Goal: Task Accomplishment & Management: Manage account settings

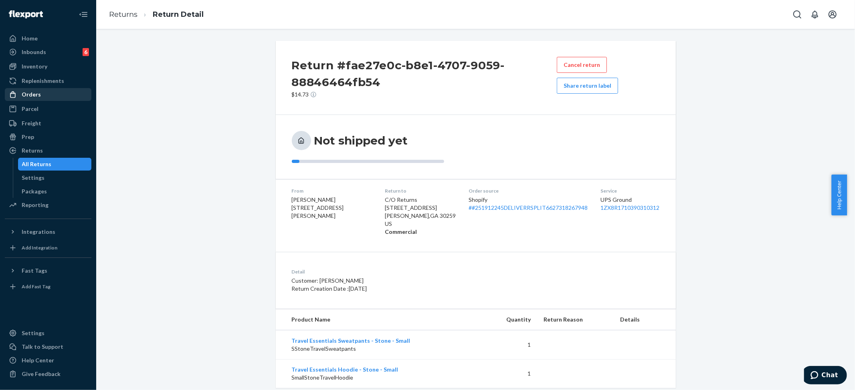
click at [29, 95] on div "Orders" at bounding box center [31, 95] width 19 height 8
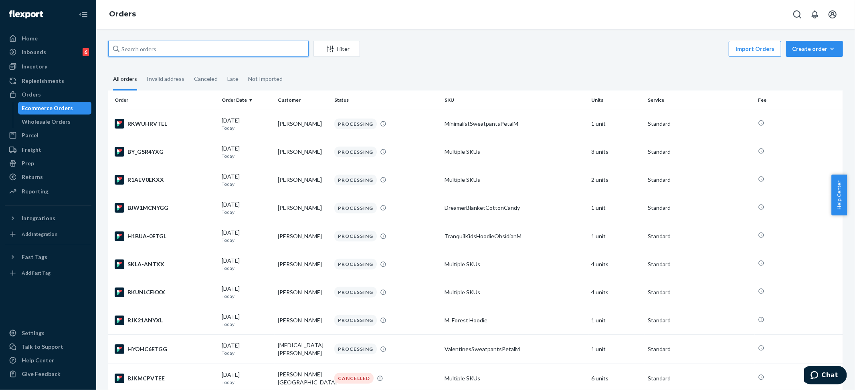
click at [143, 47] on input "text" at bounding box center [208, 49] width 200 height 16
paste input "#253582066"
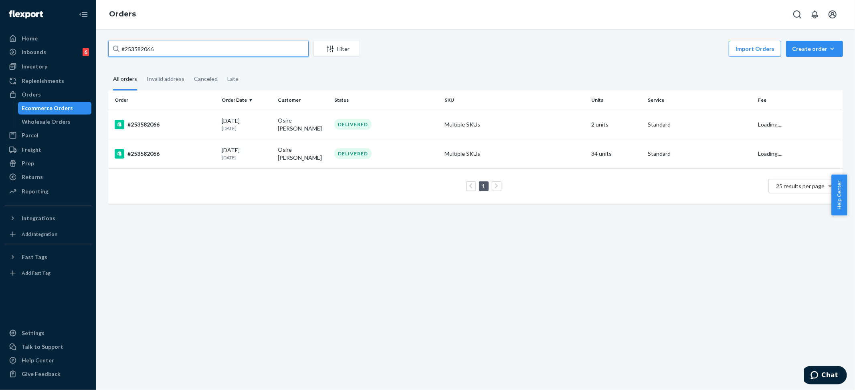
type input "#253582066"
click at [326, 231] on div "#253582066 Filter Import Orders Create order Ecommerce order Removal order All …" at bounding box center [475, 209] width 759 height 361
click at [593, 153] on td "34 units" at bounding box center [616, 153] width 57 height 29
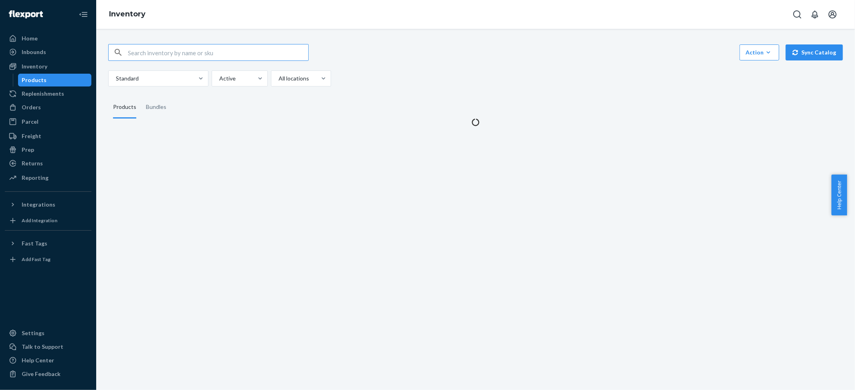
click at [132, 49] on input "text" at bounding box center [218, 52] width 180 height 16
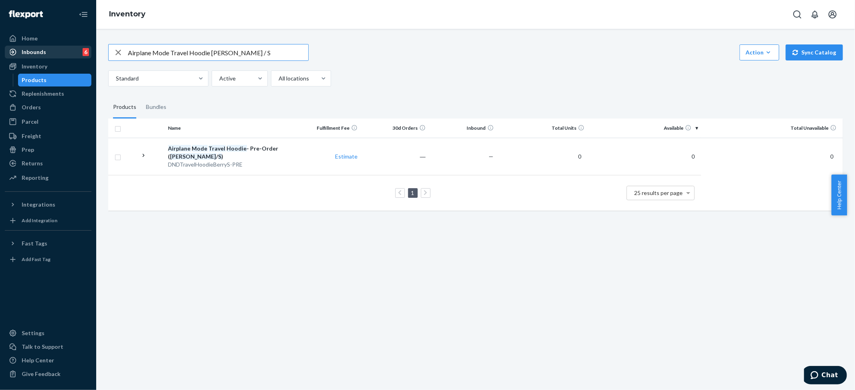
drag, startPoint x: 170, startPoint y: 53, endPoint x: 80, endPoint y: 55, distance: 89.8
click at [84, 55] on div "Home Inbounds 6 Shipping Plans Problems 6 Inventory Products Replenishments Ord…" at bounding box center [427, 195] width 855 height 390
drag, startPoint x: 182, startPoint y: 52, endPoint x: 353, endPoint y: 65, distance: 172.0
click at [353, 65] on div "DND Travel Hoodie Berry / S Action Create product Create bundle Bulk create pro…" at bounding box center [475, 65] width 735 height 42
type input "DND Travel Hoodie"
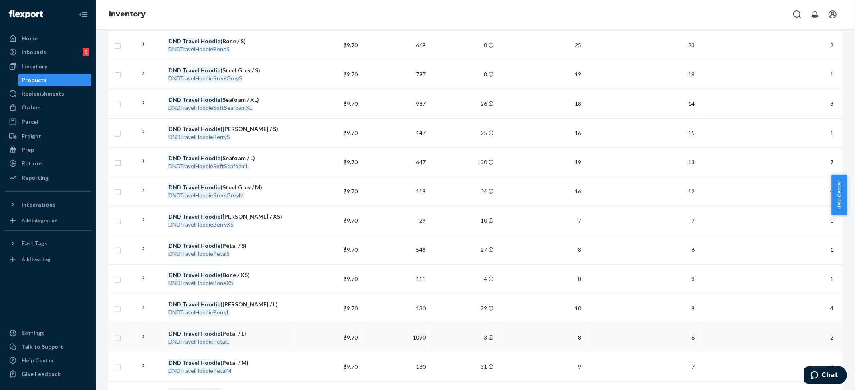
scroll to position [106, 0]
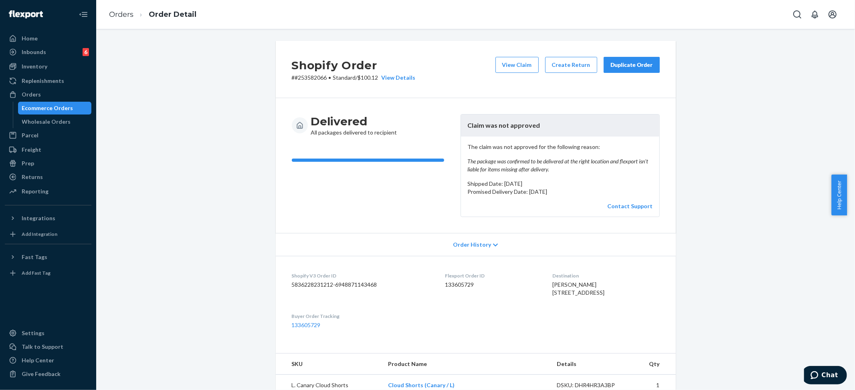
click at [37, 107] on div "Ecommerce Orders" at bounding box center [47, 108] width 51 height 8
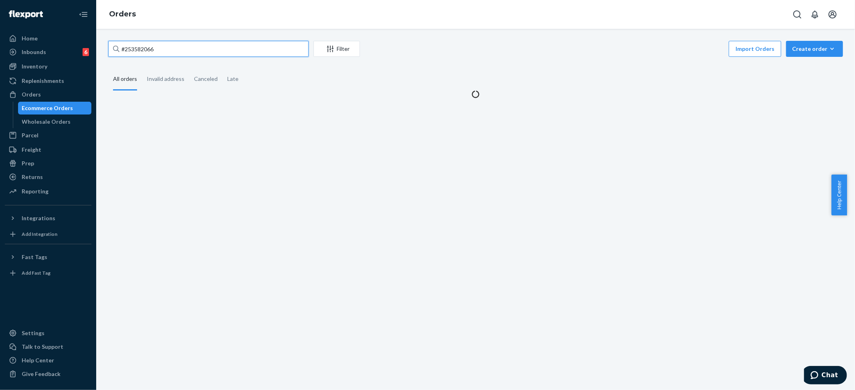
click at [141, 46] on input "#253582066" at bounding box center [208, 49] width 200 height 16
paste input "4615907"
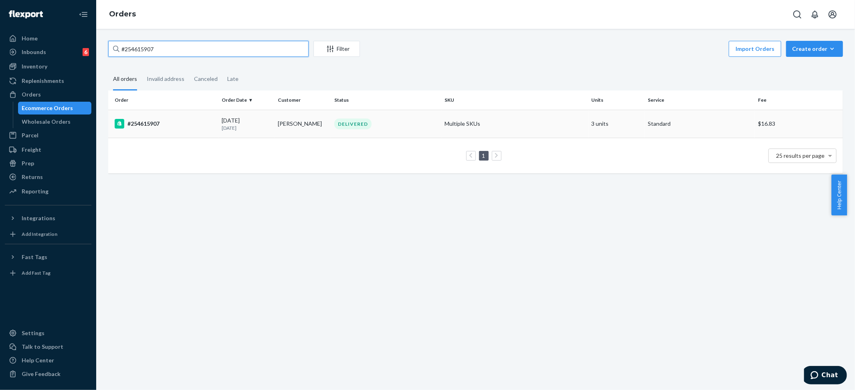
type input "#254615907"
click at [530, 123] on td "Multiple SKUs" at bounding box center [514, 124] width 147 height 28
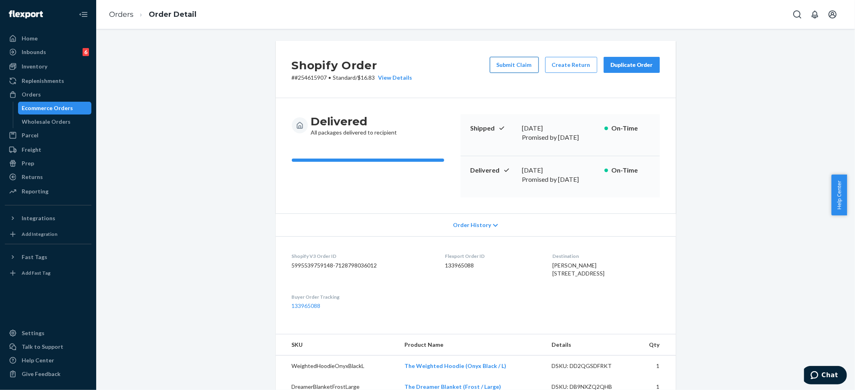
click at [510, 63] on button "Submit Claim" at bounding box center [514, 65] width 49 height 16
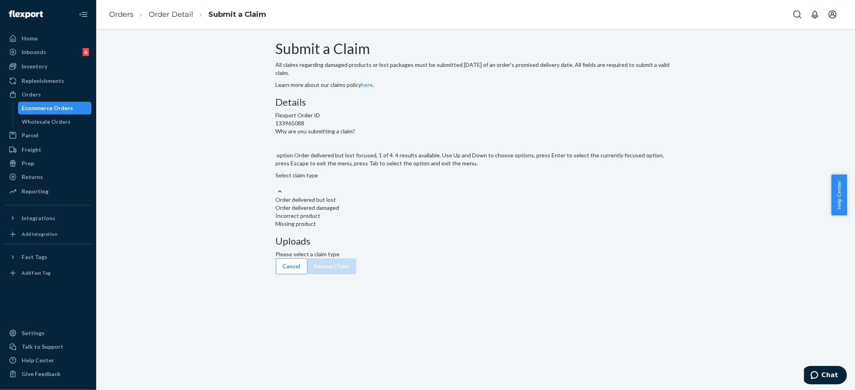
click at [409, 204] on div "Order delivered but lost" at bounding box center [476, 200] width 400 height 8
click at [277, 188] on input "Why are you submitting a claim? option Order delivered but lost focused, 1 of 4…" at bounding box center [276, 184] width 1 height 8
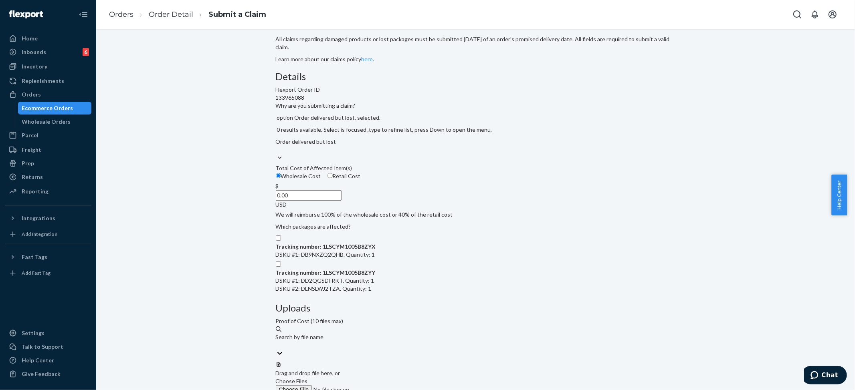
scroll to position [39, 0]
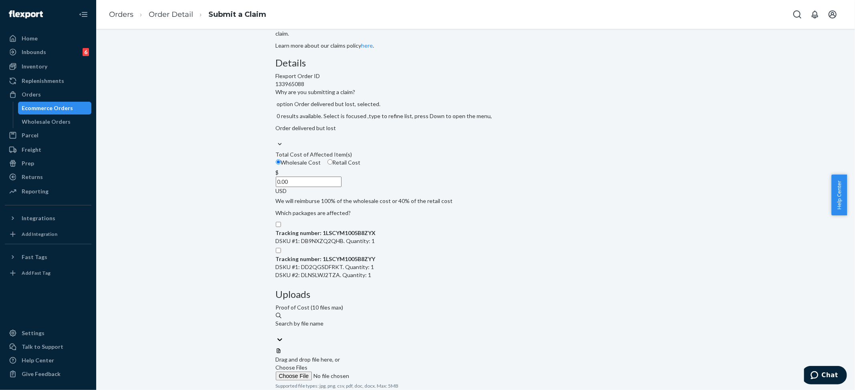
click at [281, 227] on input "Tracking number: 1LSCYM1005B8ZYX DSKU #1: DB9NXZQ2QHB. Quantity: 1" at bounding box center [278, 224] width 5 height 5
checkbox input "true"
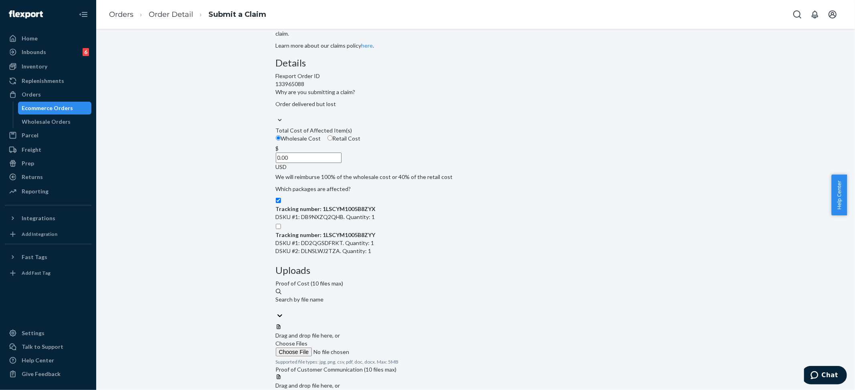
drag, startPoint x: 313, startPoint y: 321, endPoint x: 313, endPoint y: 317, distance: 4.0
click at [281, 229] on input "Tracking number: 1LSCYM1005B8ZYY DSKU #1: DD2QGSDFRKT. Quantity: 1 DSKU #2: DLN…" at bounding box center [278, 226] width 5 height 5
checkbox input "true"
click at [308, 390] on span "Choose Files" at bounding box center [292, 393] width 32 height 7
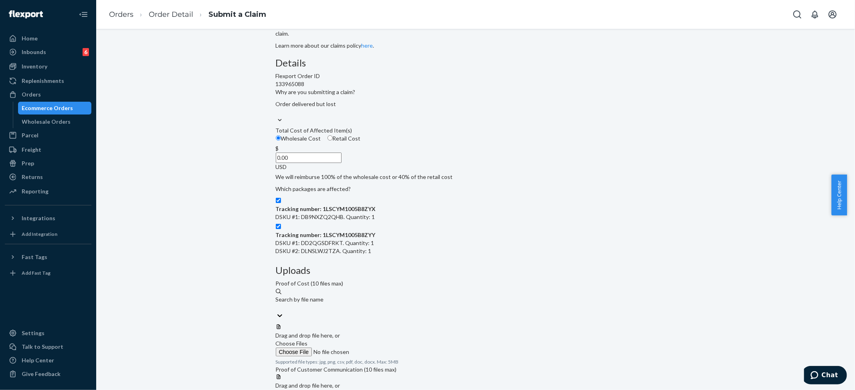
click at [308, 390] on span "Choose Files" at bounding box center [292, 393] width 32 height 7
click at [341, 163] on input "0.00" at bounding box center [309, 158] width 66 height 10
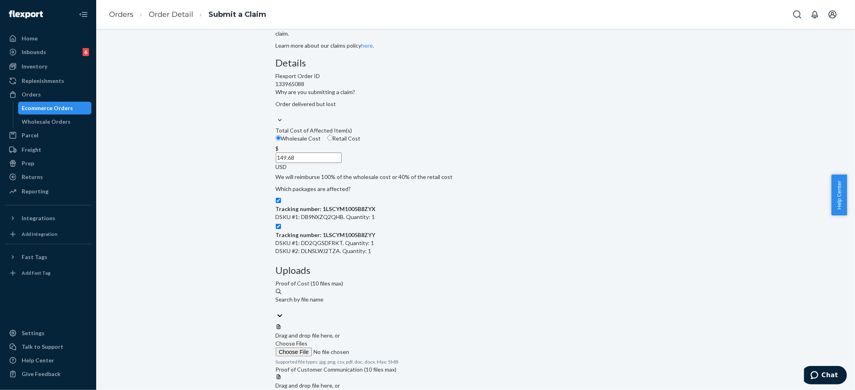
type input "149.68"
click at [308, 340] on span "Choose Files" at bounding box center [292, 343] width 32 height 7
click at [385, 348] on input "Choose Files" at bounding box center [330, 352] width 109 height 9
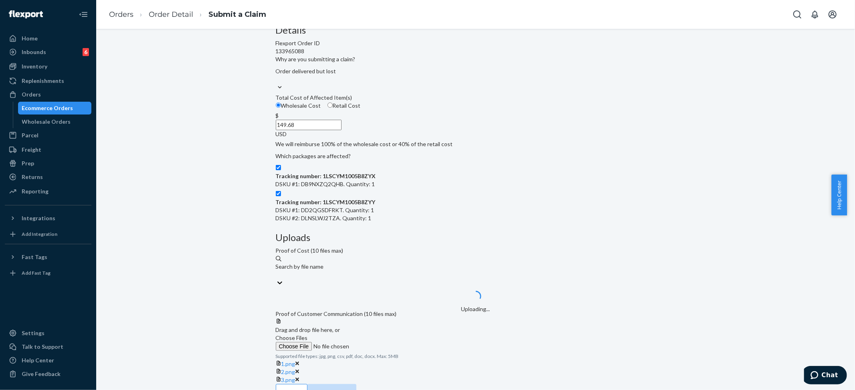
scroll to position [110, 0]
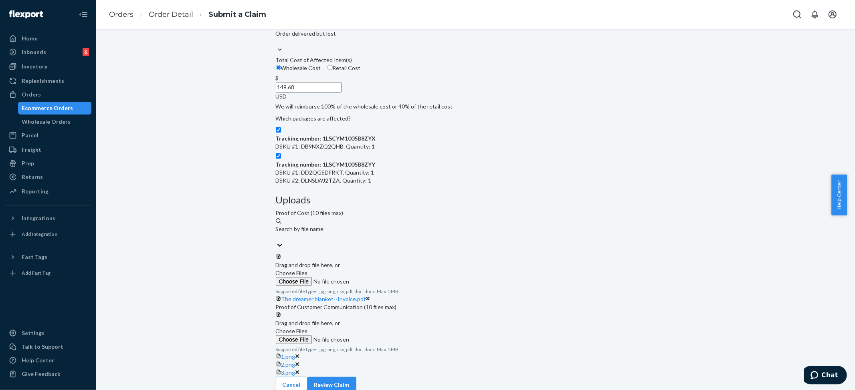
click at [385, 269] on label "Choose Files" at bounding box center [330, 277] width 109 height 17
click at [385, 277] on input "Choose Files" at bounding box center [330, 281] width 109 height 9
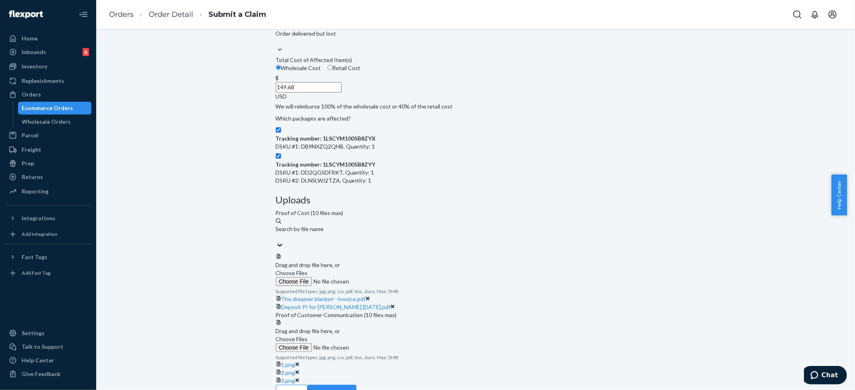
click at [308, 270] on span "Choose Files" at bounding box center [292, 273] width 32 height 7
click at [385, 277] on input "Choose Files" at bounding box center [330, 281] width 109 height 9
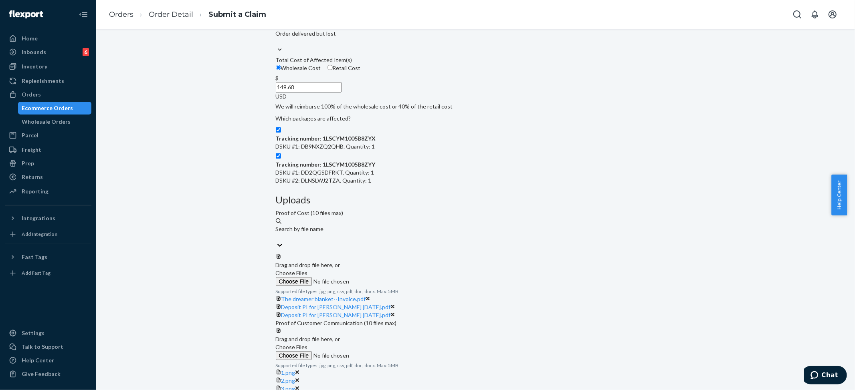
scroll to position [204, 0]
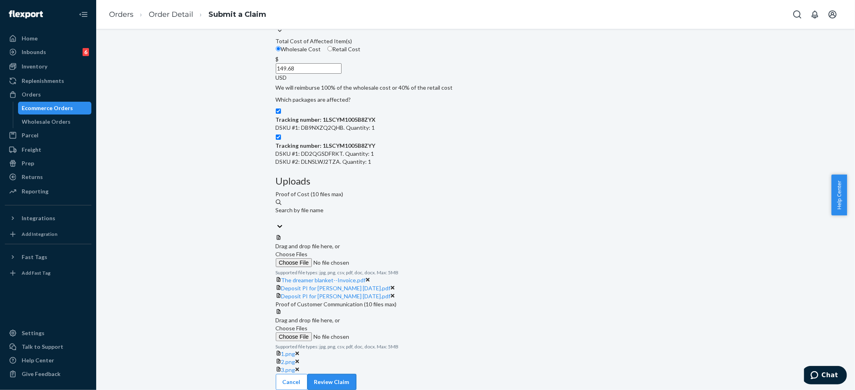
click at [356, 376] on button "Review Claim" at bounding box center [331, 382] width 49 height 16
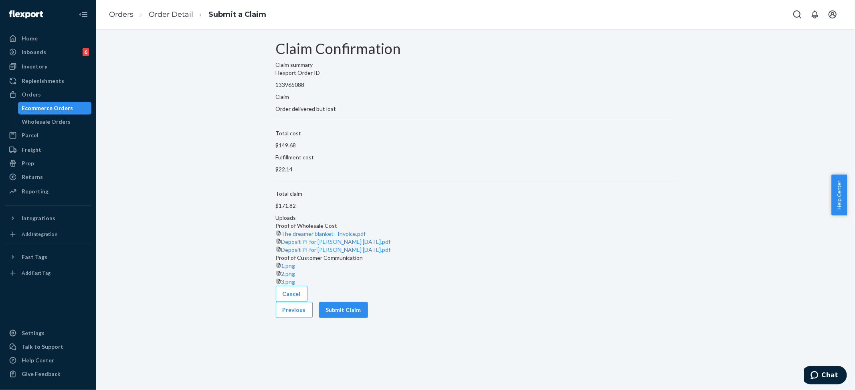
scroll to position [42, 0]
click at [368, 318] on button "Submit Claim" at bounding box center [343, 310] width 49 height 16
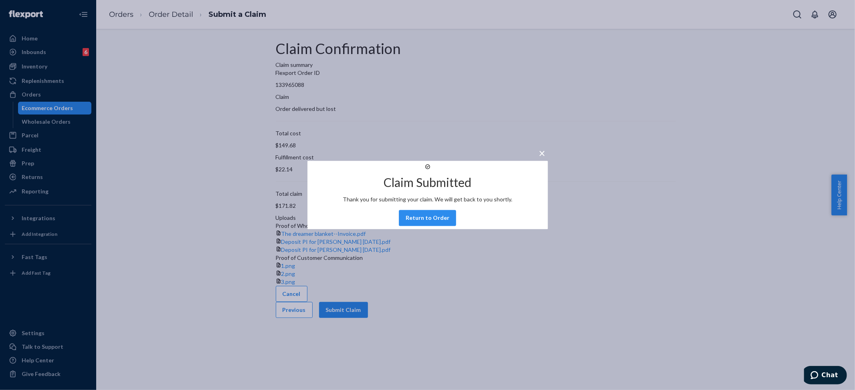
drag, startPoint x: 613, startPoint y: 61, endPoint x: 620, endPoint y: 41, distance: 21.3
click at [614, 61] on div "× Claim Submitted Thank you for submitting your claim. We will get back to you …" at bounding box center [427, 195] width 855 height 390
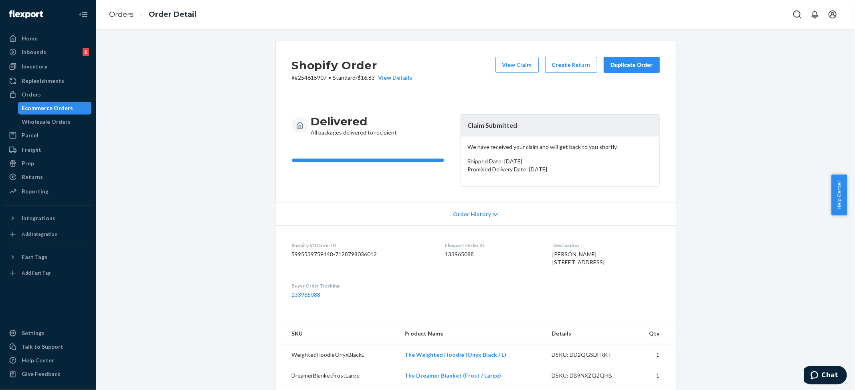
click at [634, 63] on div "Duplicate Order" at bounding box center [631, 65] width 42 height 8
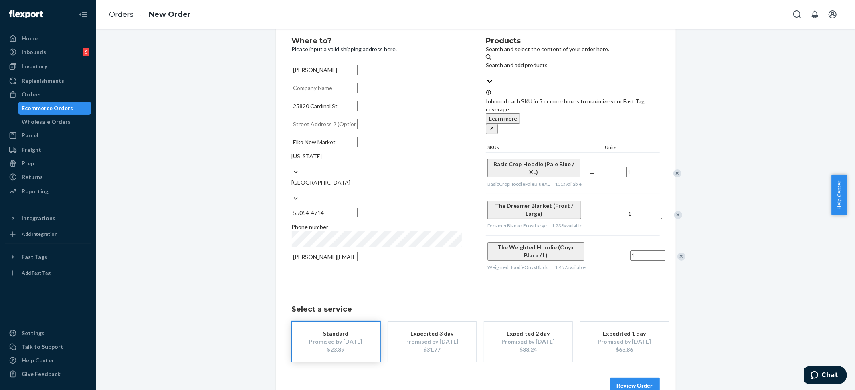
scroll to position [30, 0]
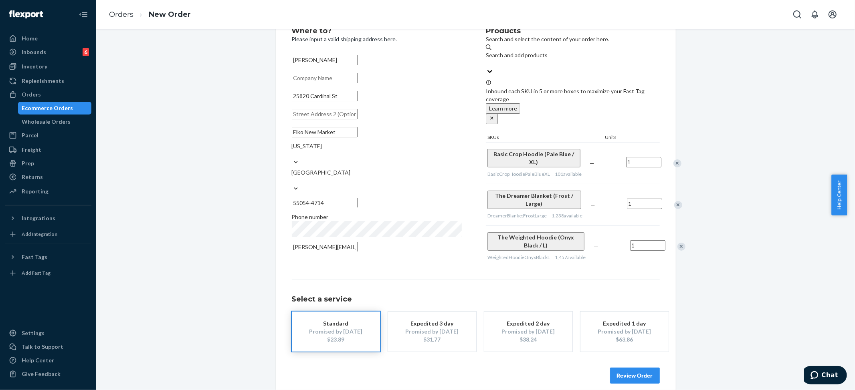
click at [646, 368] on button "Review Order" at bounding box center [635, 376] width 50 height 16
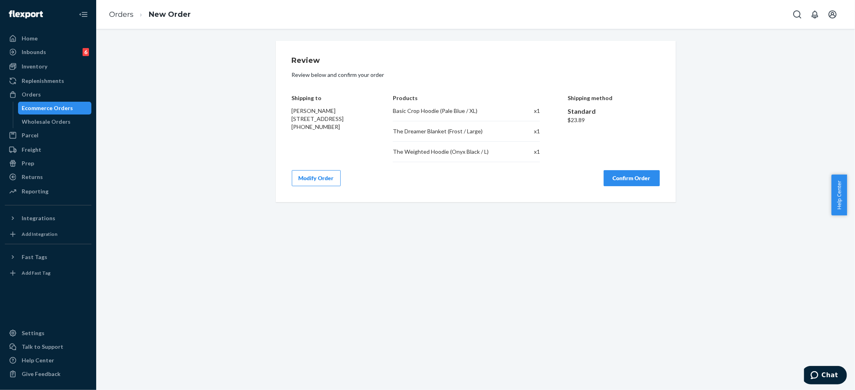
scroll to position [0, 0]
click at [612, 179] on button "Confirm Order" at bounding box center [632, 178] width 56 height 16
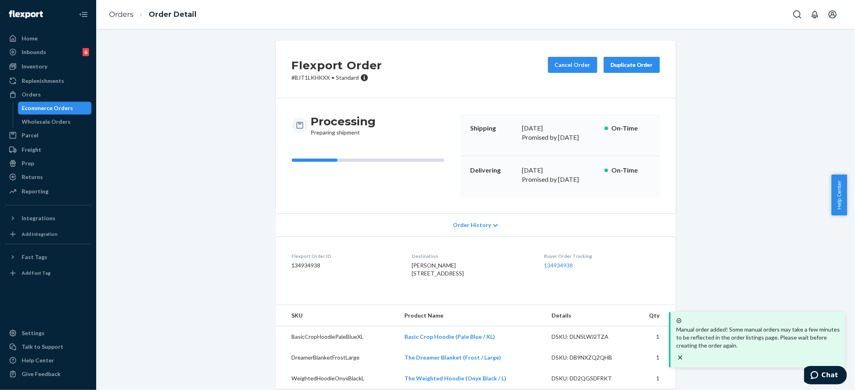
drag, startPoint x: 752, startPoint y: 130, endPoint x: 713, endPoint y: 39, distance: 98.4
click at [752, 127] on div "Flexport Order # BJT1LKHKXX • Standard Cancel Order Duplicate Order Processing …" at bounding box center [475, 220] width 747 height 358
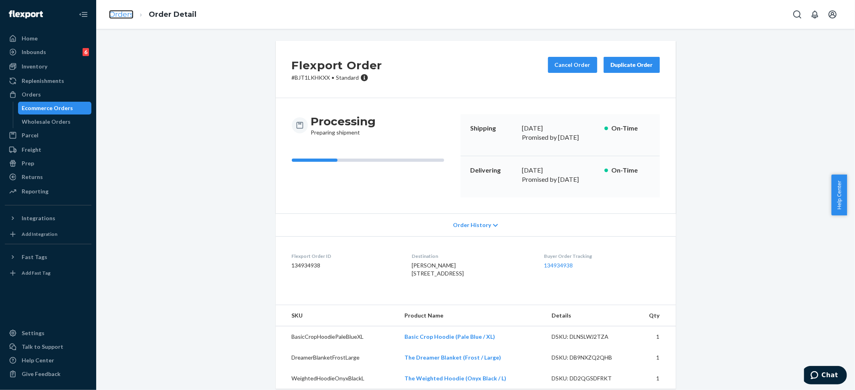
click at [119, 11] on link "Orders" at bounding box center [121, 14] width 24 height 9
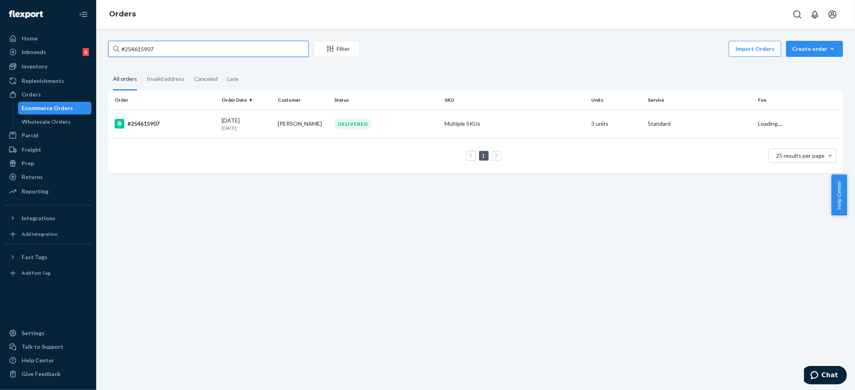
click at [140, 48] on input "#254615907" at bounding box center [208, 49] width 200 height 16
paste input "Brianna Parker"
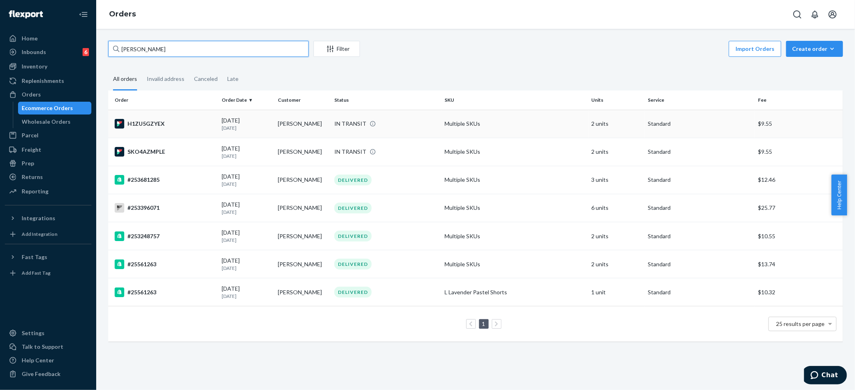
type input "Brianna Parker"
click at [349, 122] on div "IN TRANSIT" at bounding box center [350, 124] width 32 height 8
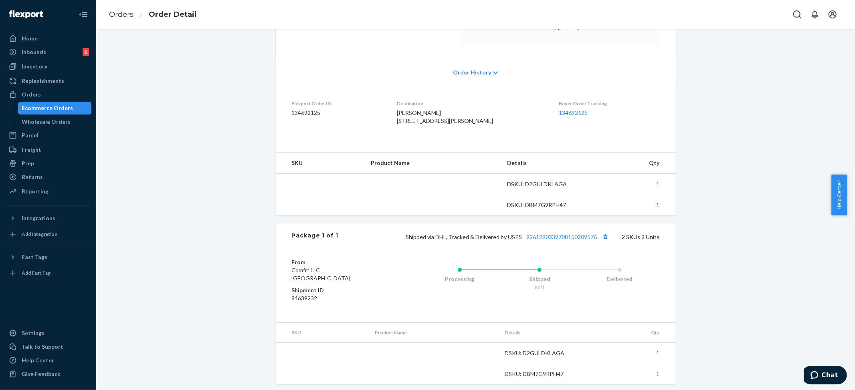
scroll to position [161, 0]
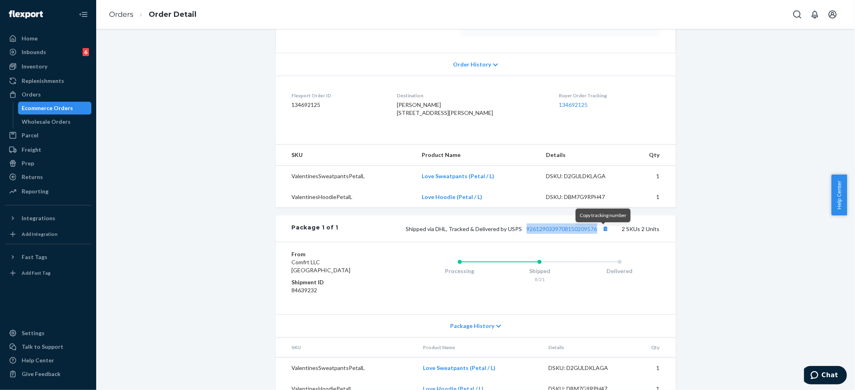
drag, startPoint x: 519, startPoint y: 235, endPoint x: 599, endPoint y: 221, distance: 80.5
click at [596, 232] on span "Shipped via DHL, Tracked & Delivered by USPS 9261290339708150209576" at bounding box center [508, 229] width 205 height 7
copy link "9261290339708150209576"
click at [129, 13] on link "Orders" at bounding box center [121, 14] width 24 height 9
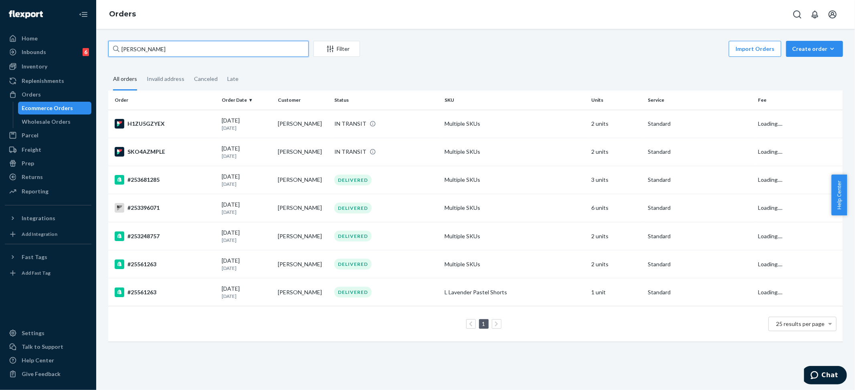
click at [167, 45] on input "Brianna Parker" at bounding box center [208, 49] width 200 height 16
paste input "#254128168"
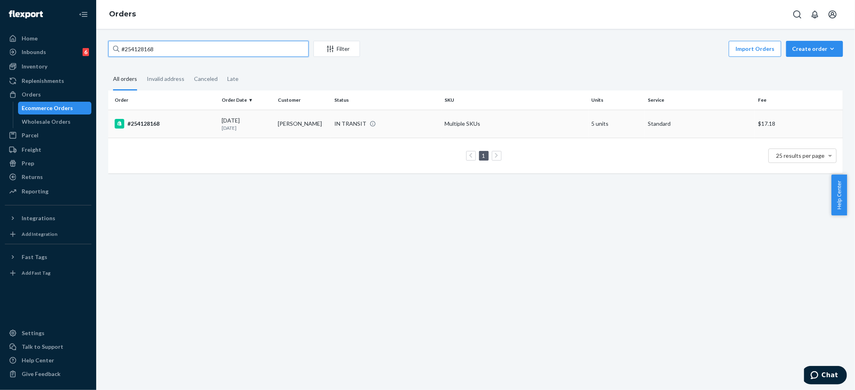
type input "#254128168"
click at [406, 123] on div "IN TRANSIT" at bounding box center [386, 124] width 107 height 8
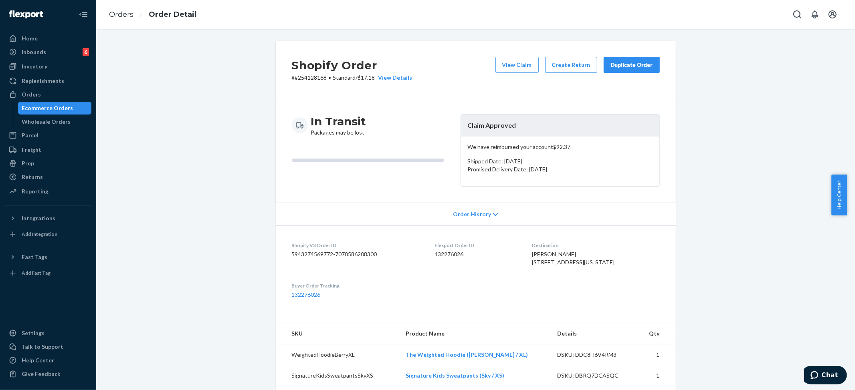
click at [617, 68] on div "Duplicate Order" at bounding box center [631, 65] width 42 height 8
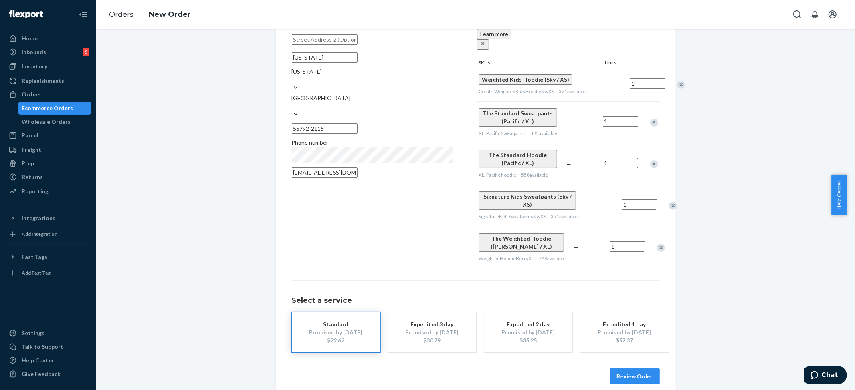
scroll to position [108, 0]
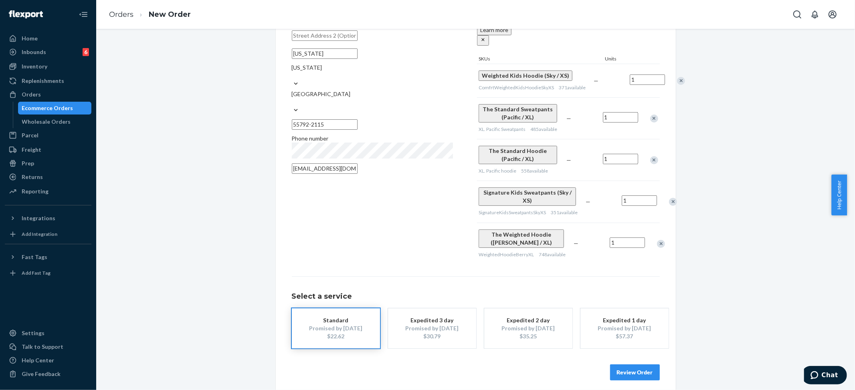
click at [643, 372] on button "Review Order" at bounding box center [635, 373] width 50 height 16
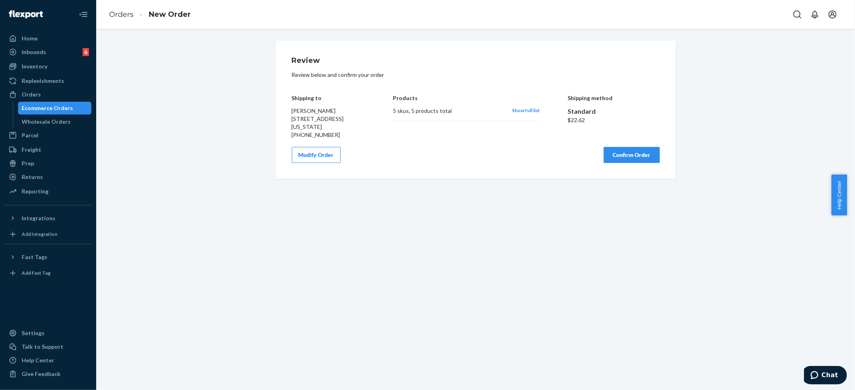
click at [628, 151] on button "Confirm Order" at bounding box center [632, 155] width 56 height 16
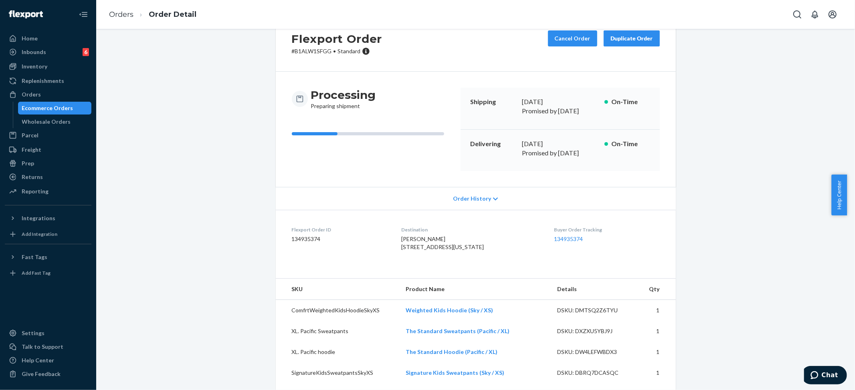
scroll to position [0, 0]
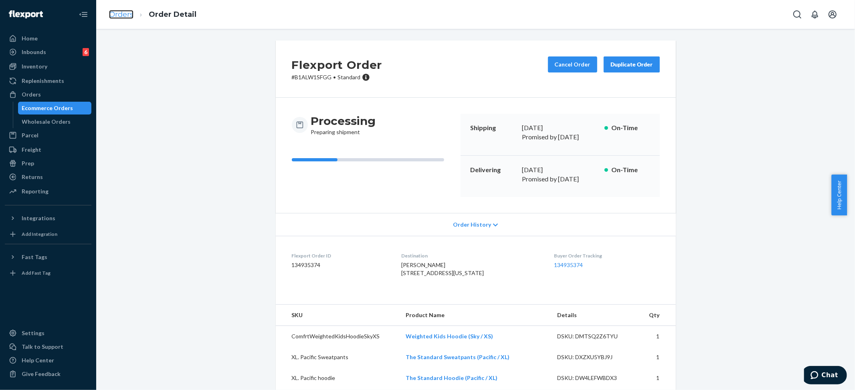
click at [119, 13] on link "Orders" at bounding box center [121, 14] width 24 height 9
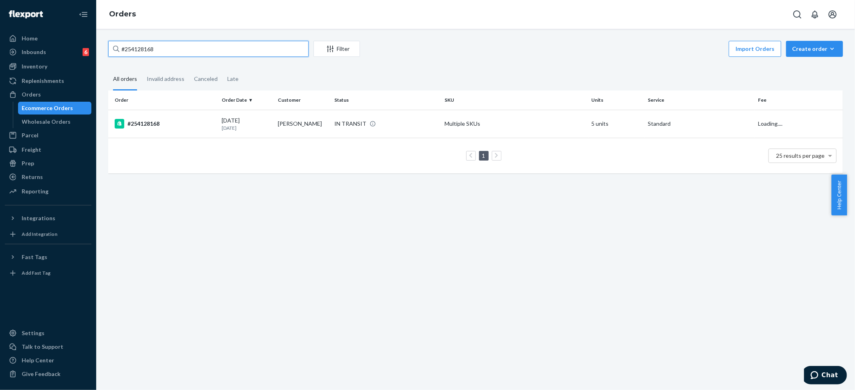
click at [147, 50] on input "#254128168" at bounding box center [208, 49] width 200 height 16
paste input "Sophie Waldman"
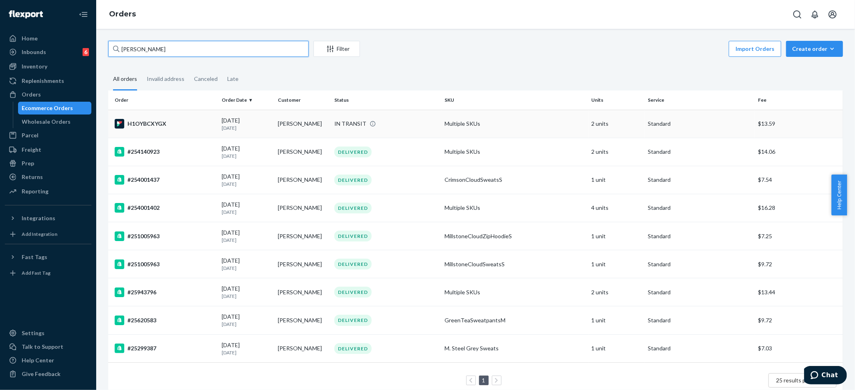
type input "Sophie Waldman"
click at [358, 124] on div "IN TRANSIT" at bounding box center [350, 124] width 32 height 8
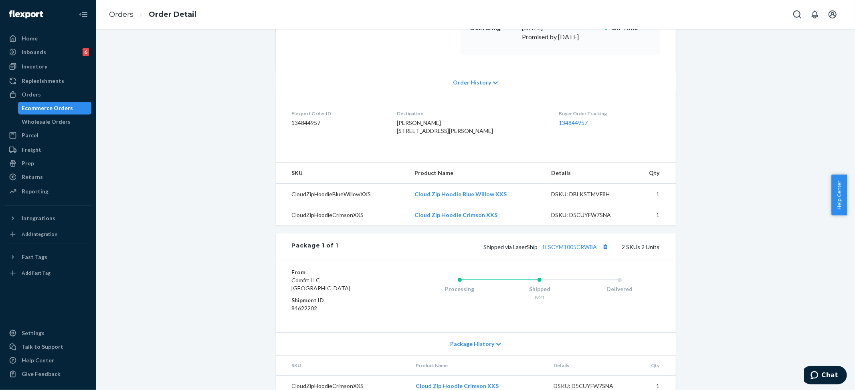
scroll to position [130, 0]
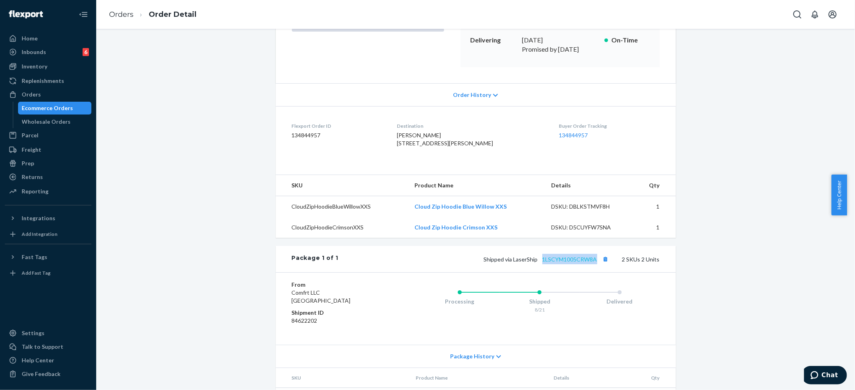
drag, startPoint x: 538, startPoint y: 261, endPoint x: 593, endPoint y: 260, distance: 55.3
click at [594, 262] on span "Shipped via LaserShip 1LSCYM1005CRW8A" at bounding box center [547, 259] width 127 height 7
copy link "1LSCYM1005CRW8A"
click at [117, 10] on link "Orders" at bounding box center [121, 14] width 24 height 9
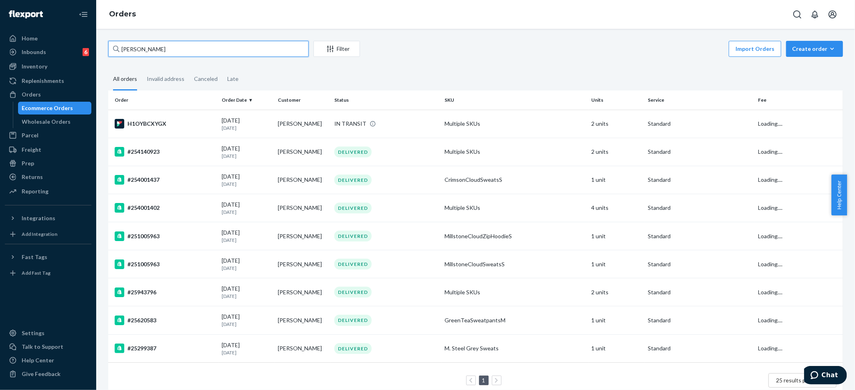
click at [152, 52] on input "Sophie Waldman" at bounding box center [208, 49] width 200 height 16
paste input "maggie ayscue"
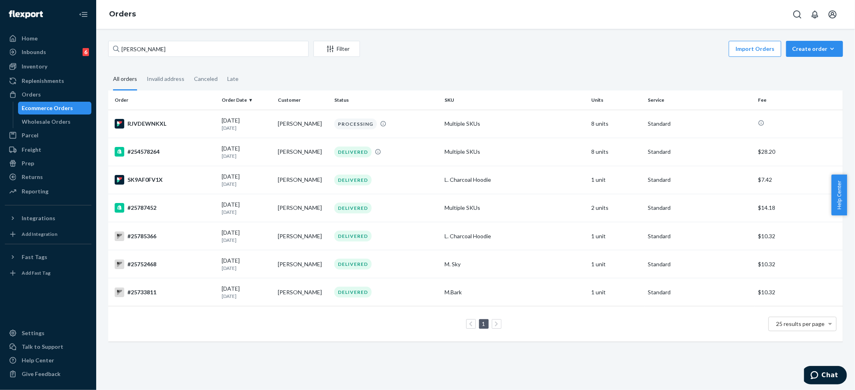
drag, startPoint x: 656, startPoint y: 8, endPoint x: 660, endPoint y: 2, distance: 7.2
click at [657, 7] on div "Orders" at bounding box center [475, 14] width 759 height 29
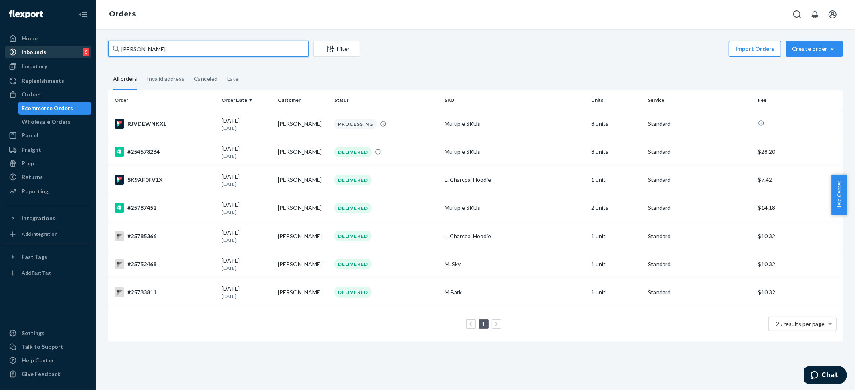
drag, startPoint x: 140, startPoint y: 50, endPoint x: 160, endPoint y: 49, distance: 20.5
click at [73, 45] on div "Home Inbounds 6 Shipping Plans Problems 6 Inventory Products Replenishments Ord…" at bounding box center [427, 195] width 855 height 390
click at [187, 50] on input "ayscue" at bounding box center [208, 49] width 200 height 16
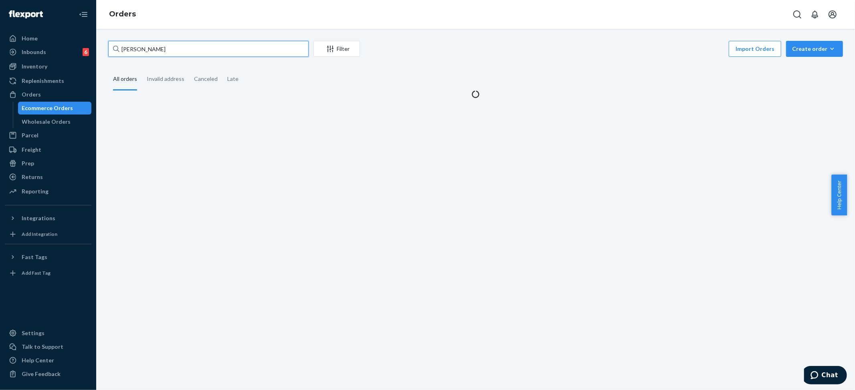
paste input "maggie"
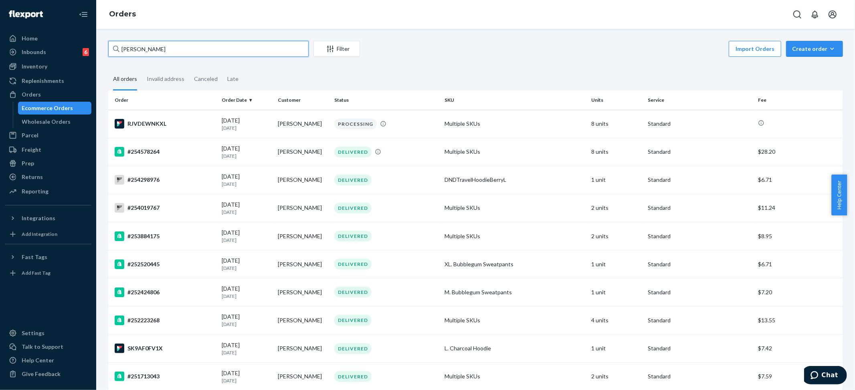
type input "ayscue maggie"
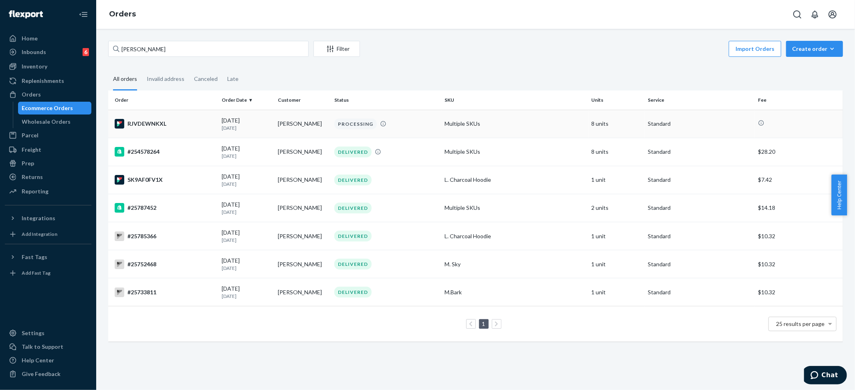
click at [295, 121] on td "Ayscue Maggie" at bounding box center [303, 124] width 57 height 28
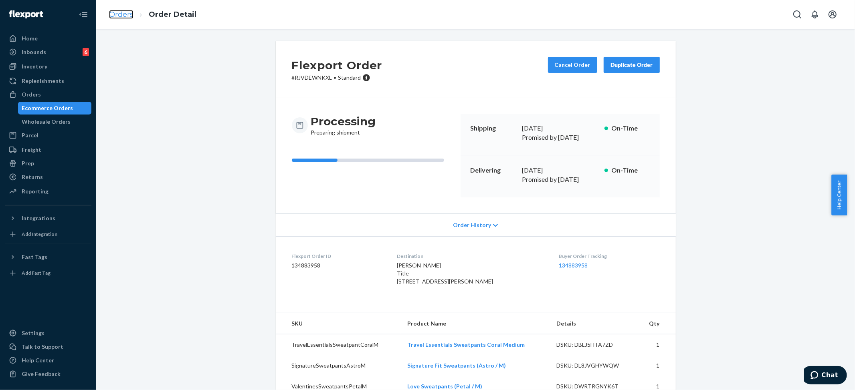
click at [113, 10] on link "Orders" at bounding box center [121, 14] width 24 height 9
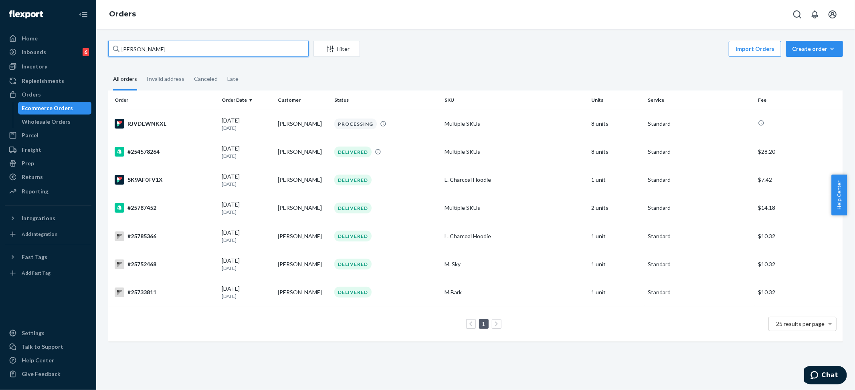
click at [146, 46] on input "ayscue maggie" at bounding box center [208, 49] width 200 height 16
click at [146, 45] on input "ayscue maggie" at bounding box center [208, 49] width 200 height 16
drag, startPoint x: 146, startPoint y: 45, endPoint x: 161, endPoint y: 39, distance: 16.0
click at [146, 45] on input "ayscue maggie" at bounding box center [208, 49] width 200 height 16
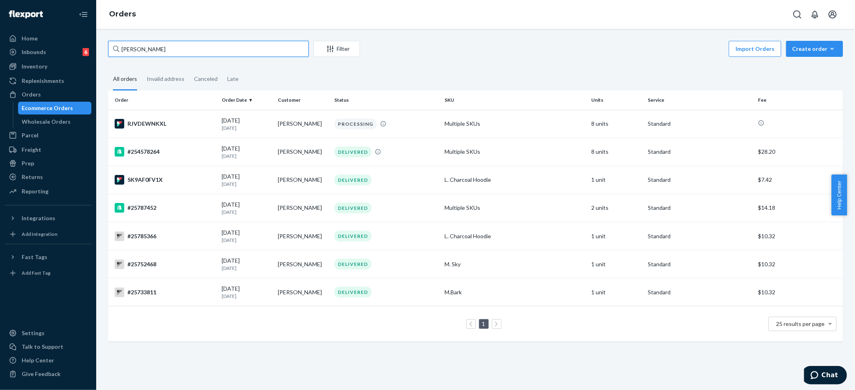
paste input "Brooke Wilcox"
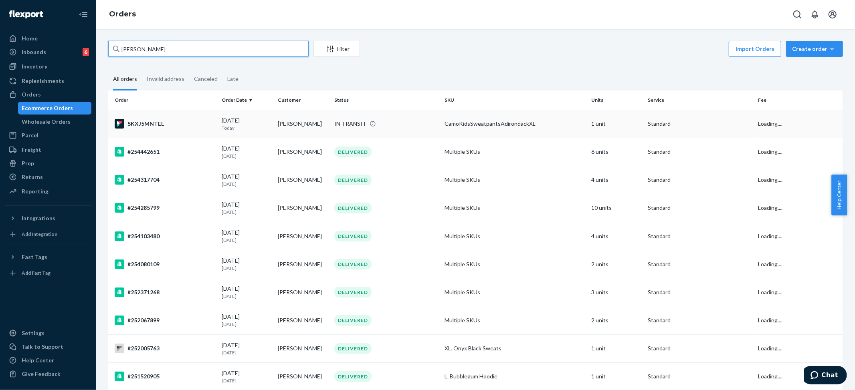
type input "Brooke Wilcox"
click at [349, 120] on div "IN TRANSIT" at bounding box center [350, 124] width 32 height 8
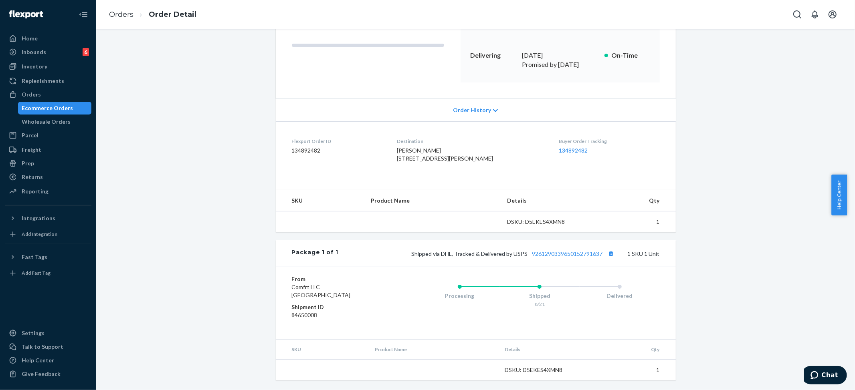
scroll to position [119, 0]
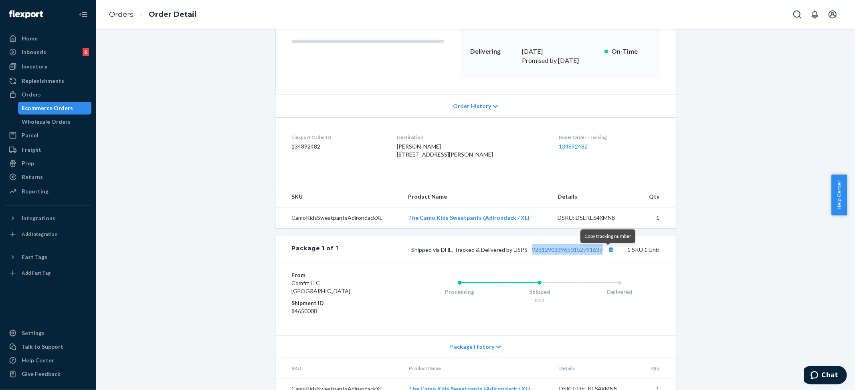
drag, startPoint x: 525, startPoint y: 254, endPoint x: 605, endPoint y: 238, distance: 81.7
click at [602, 253] on span "Shipped via DHL, Tracked & Delivered by USPS 9261290339650152791637" at bounding box center [514, 249] width 205 height 7
copy link "9261290339650152791637"
click at [121, 14] on link "Orders" at bounding box center [121, 14] width 24 height 9
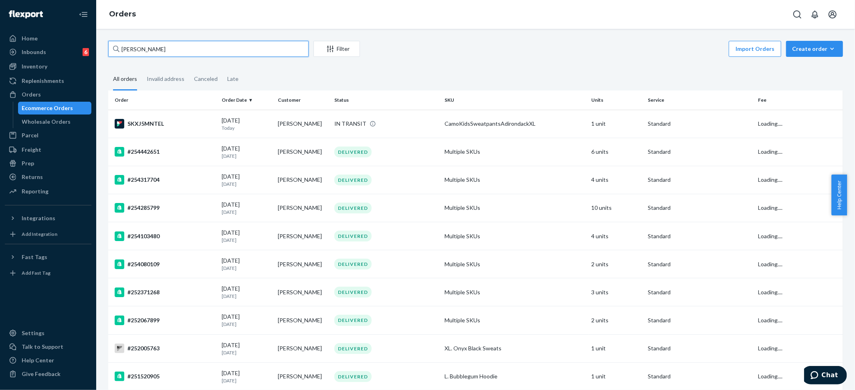
click at [138, 47] on input "Brooke Wilcox" at bounding box center [208, 49] width 200 height 16
paste input "#254567537"
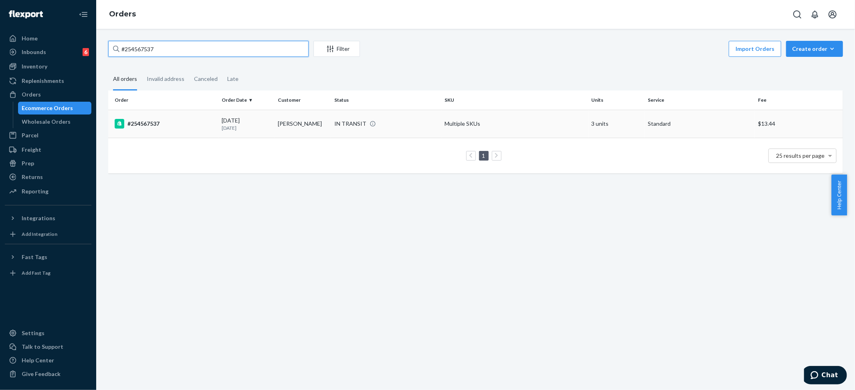
type input "#254567537"
click at [345, 122] on div "IN TRANSIT" at bounding box center [350, 124] width 32 height 8
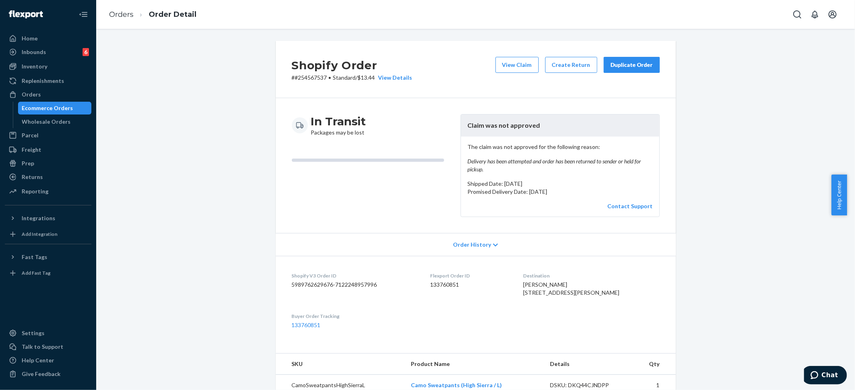
click at [632, 63] on div "Duplicate Order" at bounding box center [631, 65] width 42 height 8
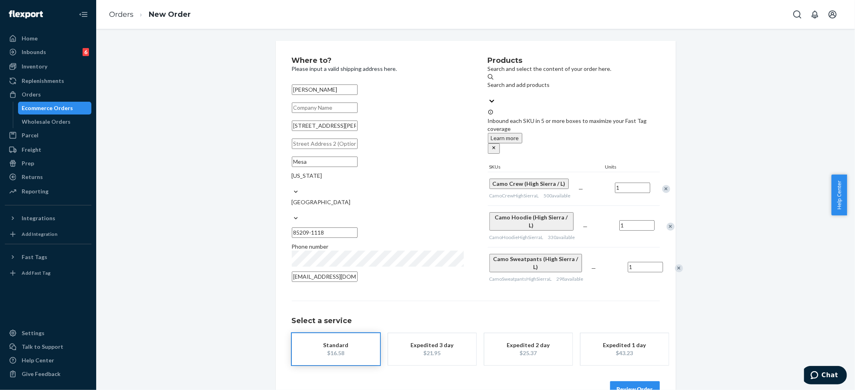
click at [625, 382] on button "Review Order" at bounding box center [635, 390] width 50 height 16
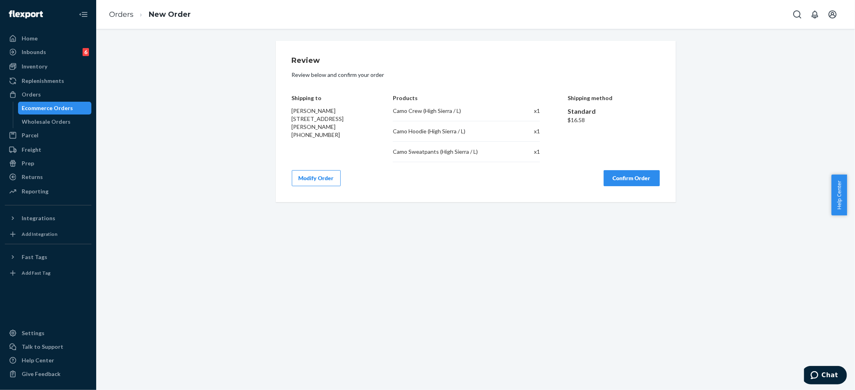
click at [632, 176] on button "Confirm Order" at bounding box center [632, 178] width 56 height 16
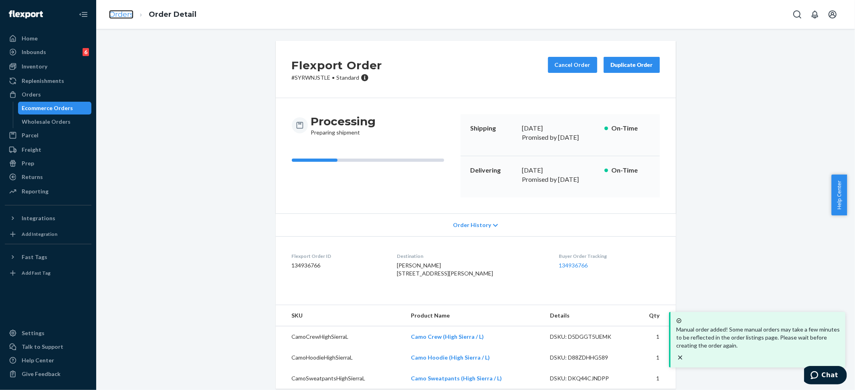
click at [115, 13] on link "Orders" at bounding box center [121, 14] width 24 height 9
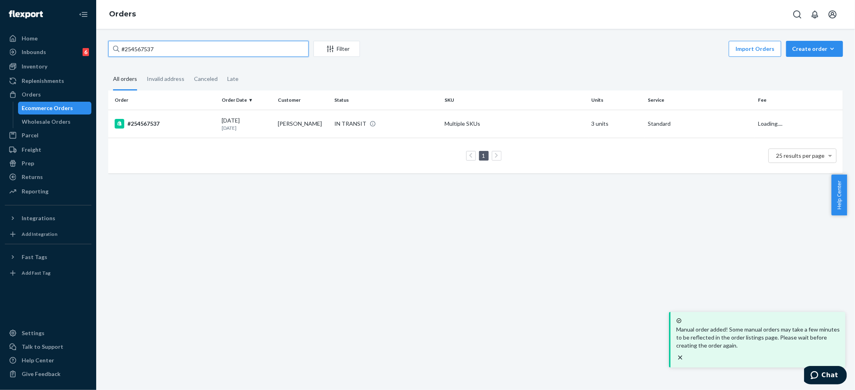
click at [135, 45] on input "#254567537" at bounding box center [208, 49] width 200 height 16
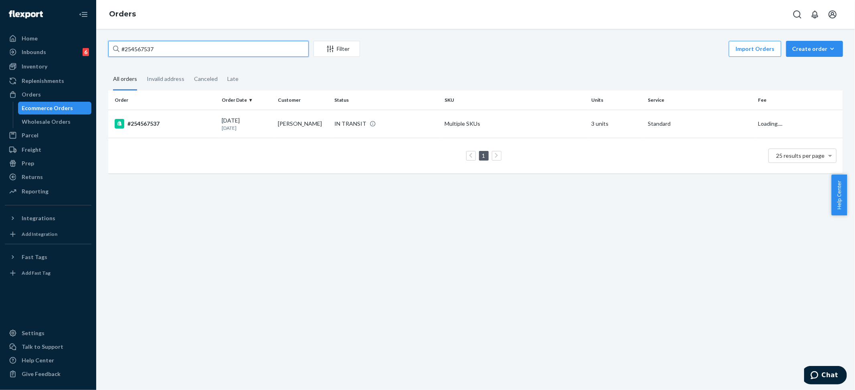
click at [135, 45] on input "#254567537" at bounding box center [208, 49] width 200 height 16
paste input "39751"
type input "#254539751"
click at [459, 125] on td "Multiple SKUs" at bounding box center [514, 124] width 147 height 28
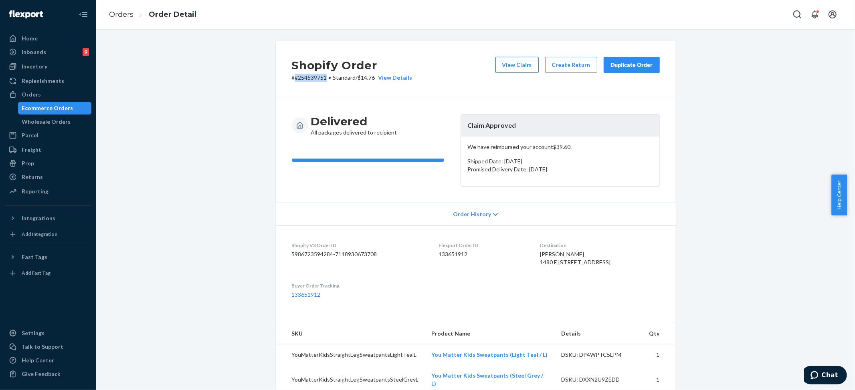
click at [527, 66] on button "View Claim" at bounding box center [516, 65] width 43 height 16
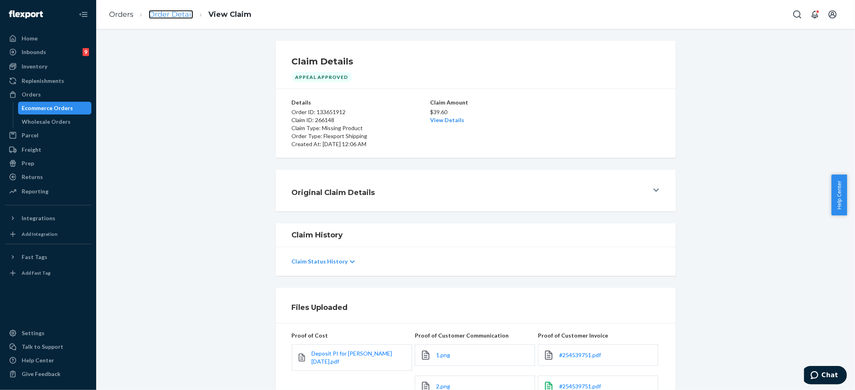
click at [161, 16] on link "Order Detail" at bounding box center [171, 14] width 44 height 9
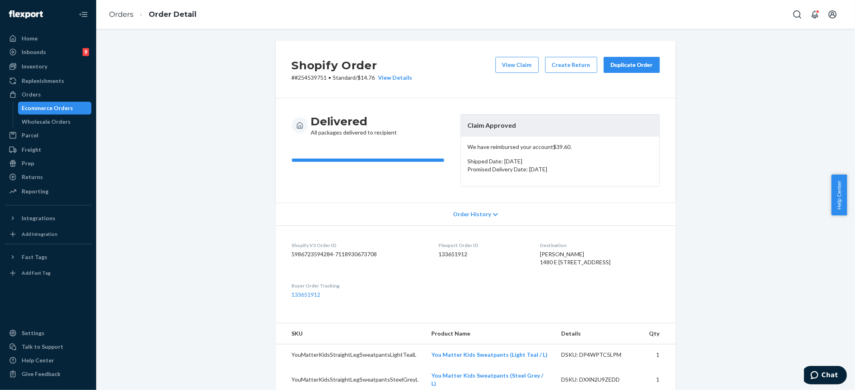
click at [610, 62] on div "Duplicate Order" at bounding box center [631, 65] width 42 height 8
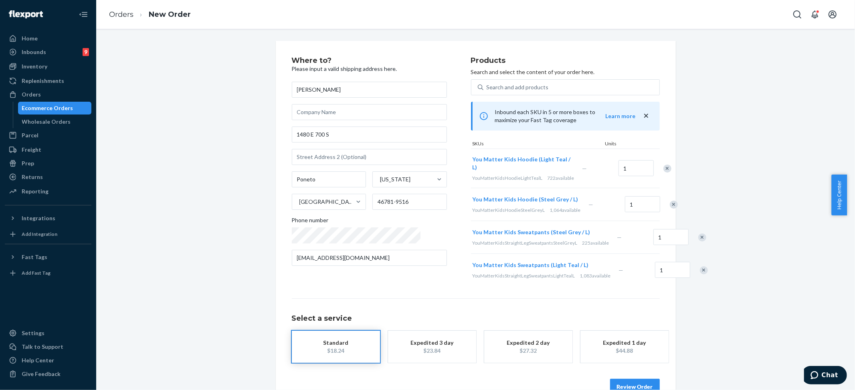
click at [663, 165] on div "Remove Item" at bounding box center [667, 169] width 8 height 8
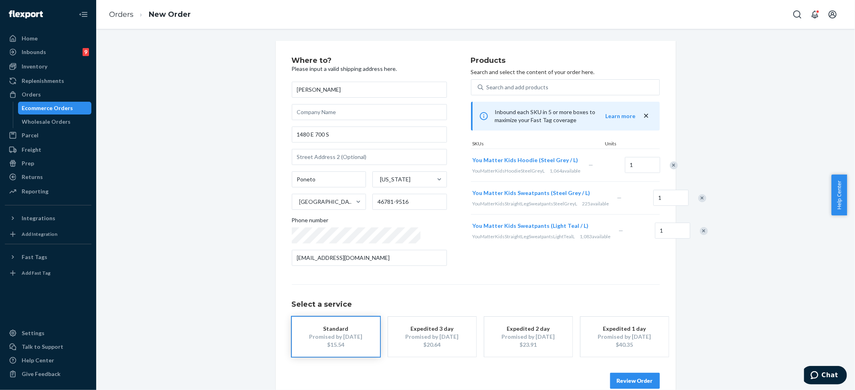
click at [700, 235] on div "Remove Item" at bounding box center [704, 231] width 8 height 8
click at [622, 382] on button "Review Order" at bounding box center [635, 381] width 50 height 16
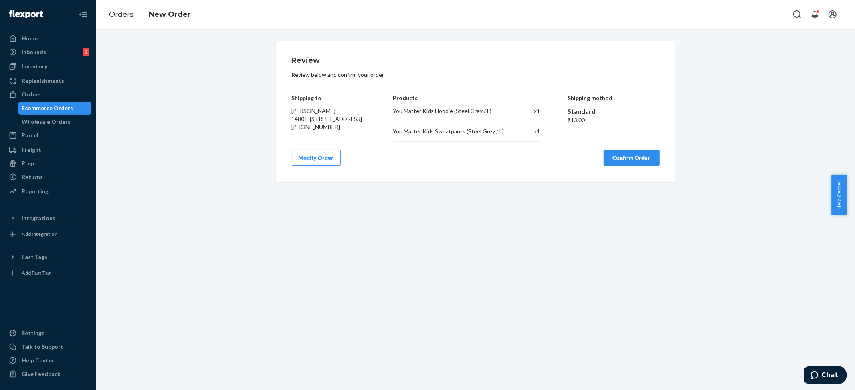
click at [442, 112] on div "You Matter Kids Hoodie (Steel Grey / L)" at bounding box center [451, 111] width 116 height 8
copy div "You Matter Kids Hoodie (Steel Grey / L)"
click at [456, 135] on div "You Matter Kids Sweatpants (Steel Grey / L)" at bounding box center [451, 131] width 116 height 8
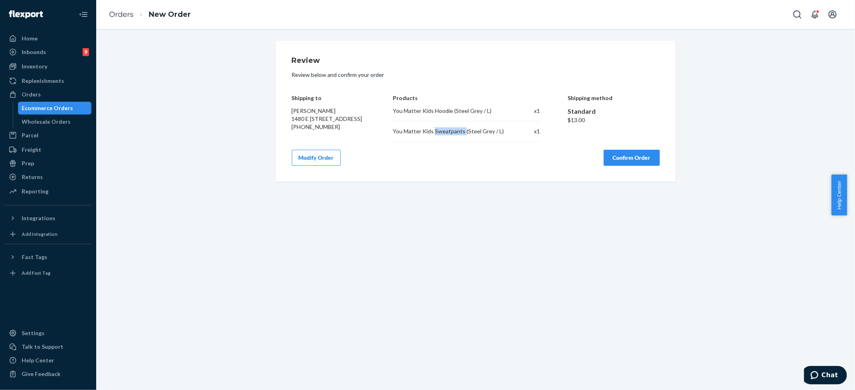
click at [456, 135] on div "You Matter Kids Sweatpants (Steel Grey / L)" at bounding box center [451, 131] width 116 height 8
copy div "You Matter Kids Sweatpants (Steel Grey / L)"
click at [635, 156] on button "Confirm Order" at bounding box center [632, 158] width 56 height 16
